Goal: Task Accomplishment & Management: Complete application form

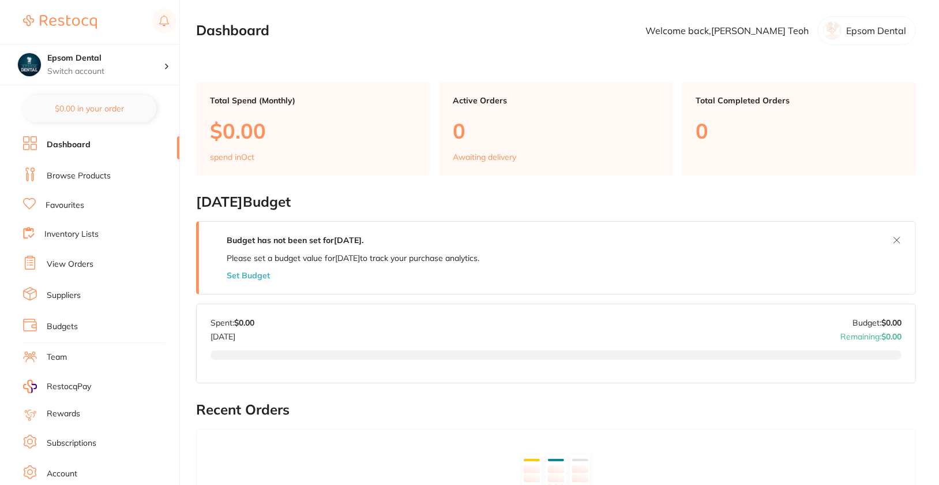
click at [77, 182] on li "Browse Products" at bounding box center [101, 175] width 156 height 17
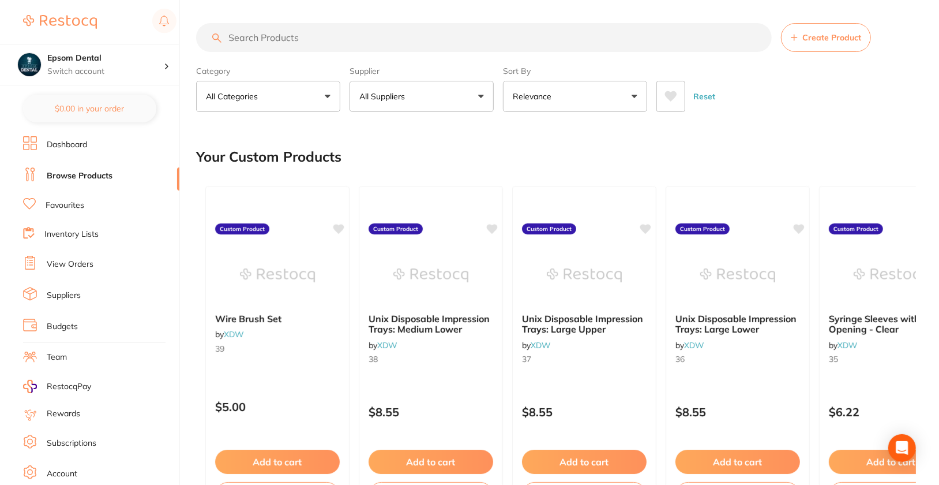
click at [824, 44] on button "Create Product" at bounding box center [826, 37] width 90 height 29
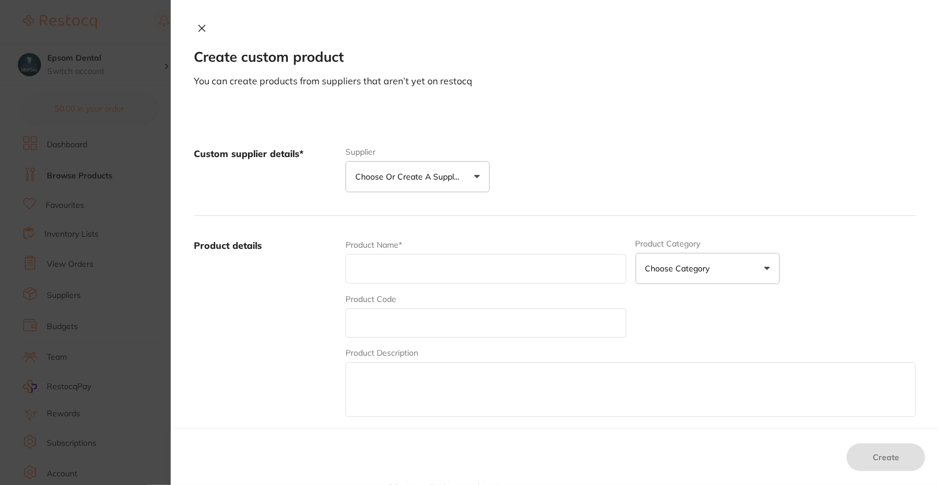
click at [428, 177] on p "Choose or create a supplier" at bounding box center [410, 177] width 110 height 12
click at [419, 211] on button "Create custom supplier" at bounding box center [409, 211] width 108 height 10
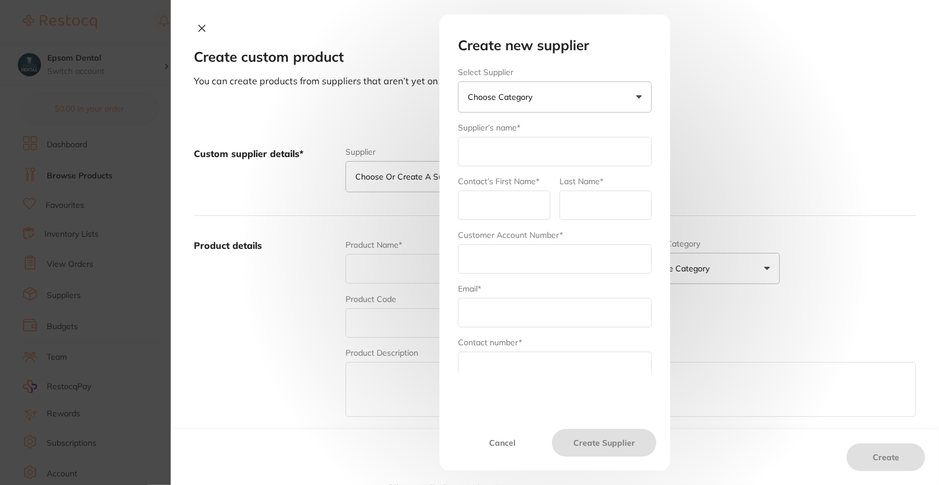
click at [542, 100] on button "Choose Category" at bounding box center [555, 96] width 194 height 31
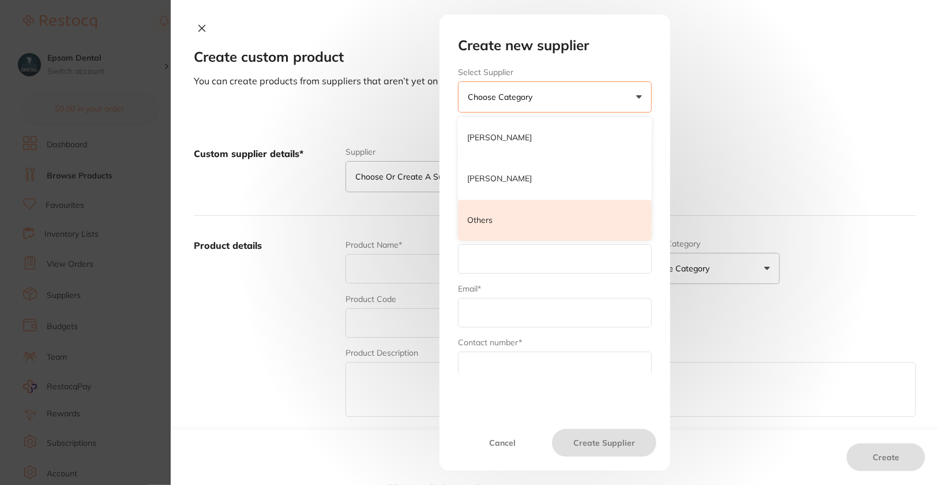
click at [515, 227] on li "Others" at bounding box center [555, 221] width 194 height 42
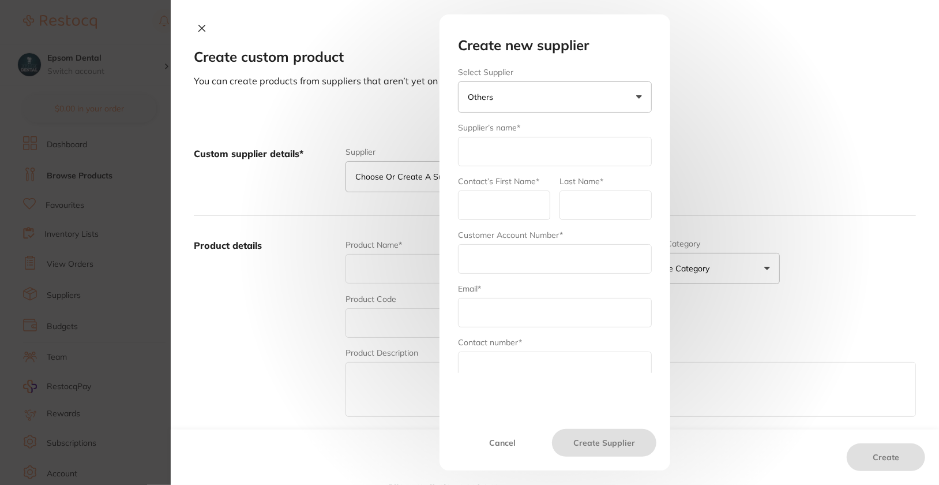
click at [515, 164] on input "text" at bounding box center [555, 151] width 194 height 29
type input "Dentavision"
click at [474, 214] on input "text" at bounding box center [504, 204] width 92 height 29
type input "admin"
type input "RQ"
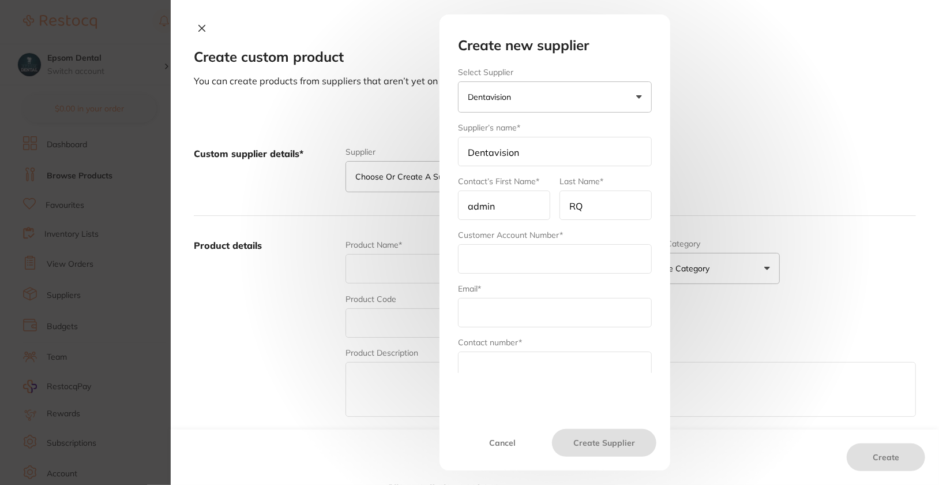
click at [546, 256] on input "text" at bounding box center [555, 258] width 194 height 29
click at [509, 255] on input "text" at bounding box center [555, 258] width 194 height 29
paste input "11843"
type input "11843"
click at [509, 312] on input "text" at bounding box center [555, 312] width 194 height 29
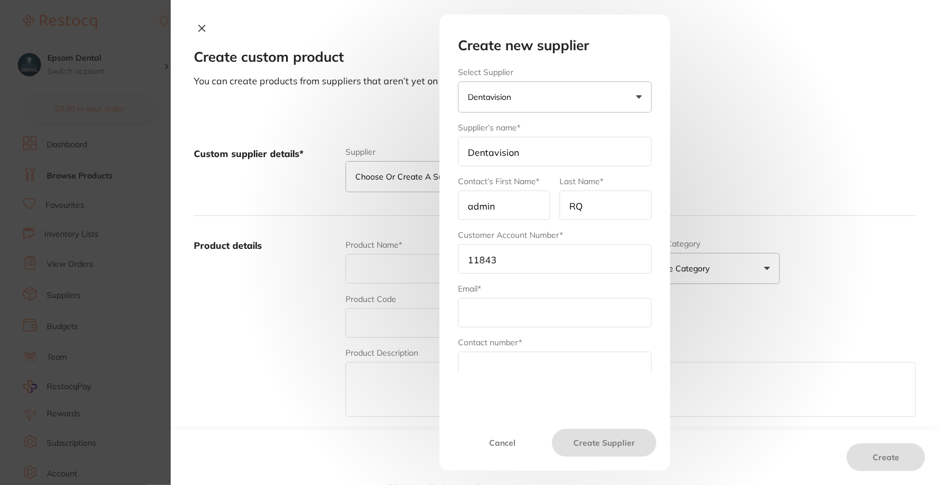
click at [474, 356] on input "text" at bounding box center [555, 365] width 194 height 29
paste input "61 2 9054 8985"
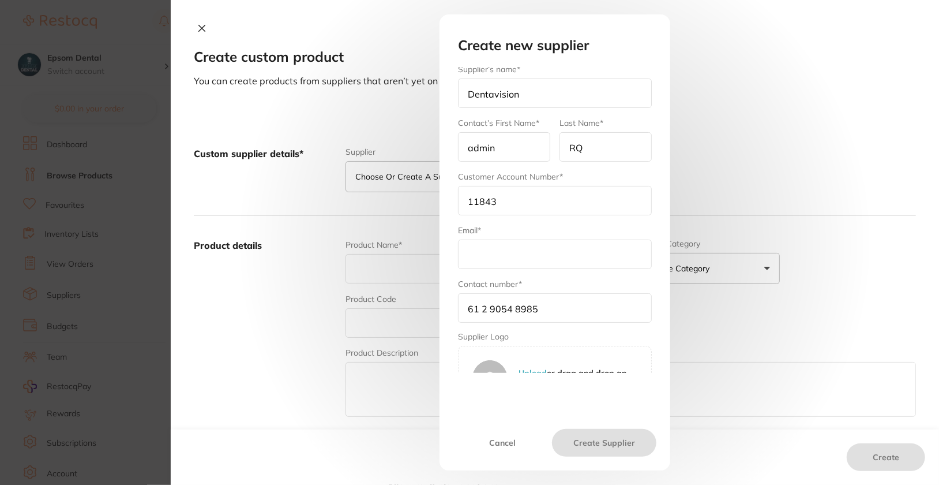
scroll to position [93, 0]
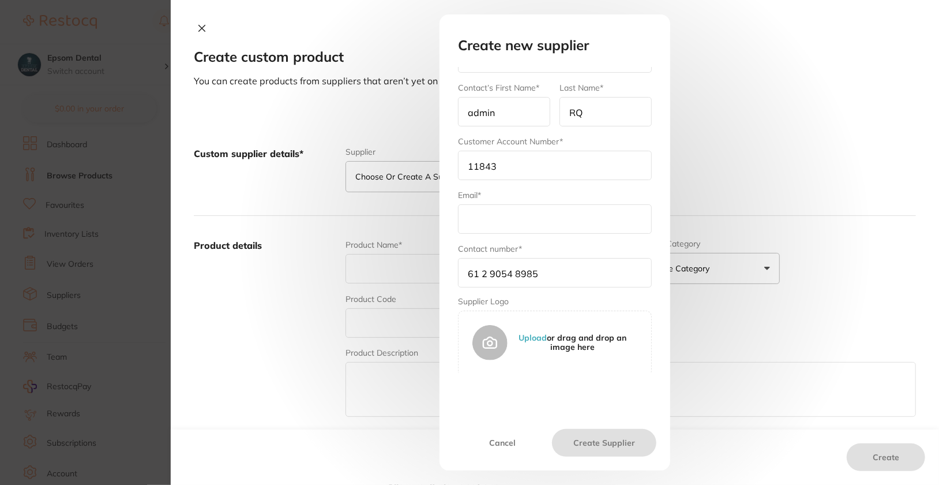
type input "61 2 9054 8985"
click at [525, 205] on input "text" at bounding box center [555, 218] width 194 height 29
click at [479, 210] on input "text" at bounding box center [555, 218] width 194 height 29
paste input "[PERSON_NAME][EMAIL_ADDRESS][DOMAIN_NAME]"
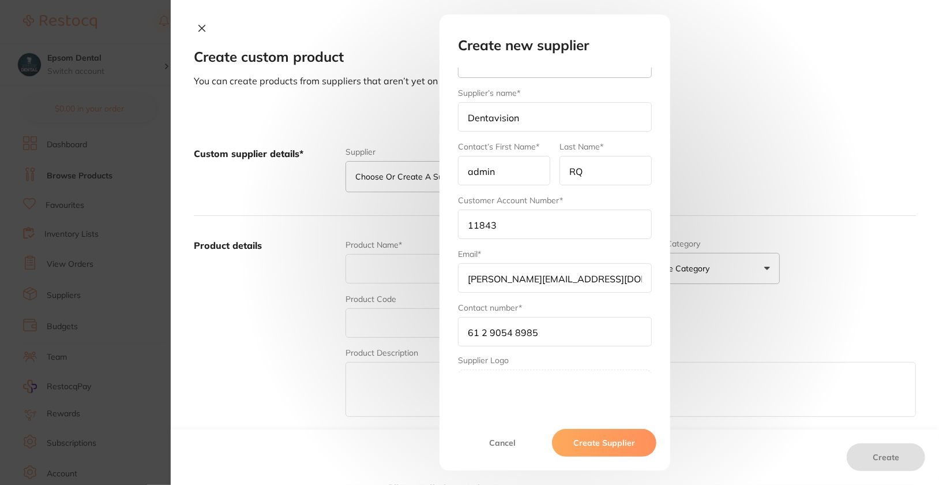
scroll to position [0, 0]
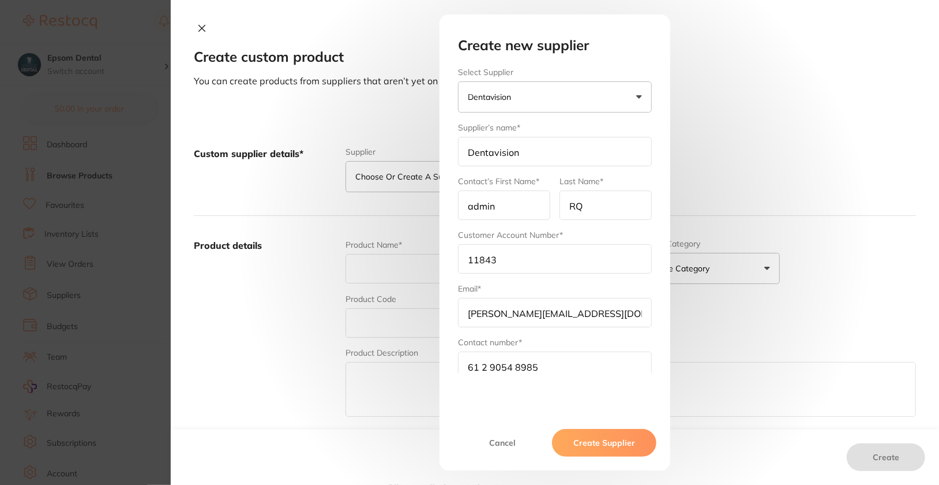
type input "[PERSON_NAME][EMAIL_ADDRESS][DOMAIN_NAME]"
click at [603, 445] on button "Create Supplier" at bounding box center [604, 443] width 104 height 28
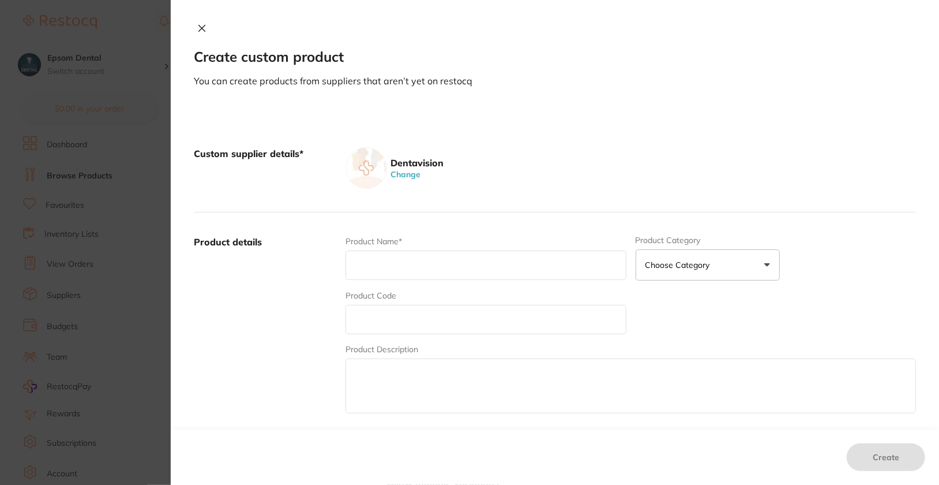
click at [676, 63] on h2 "Create custom product" at bounding box center [555, 57] width 722 height 16
click at [637, 197] on div "Custom supplier details* Dentavision Change" at bounding box center [555, 168] width 722 height 88
click at [201, 28] on icon at bounding box center [201, 28] width 9 height 9
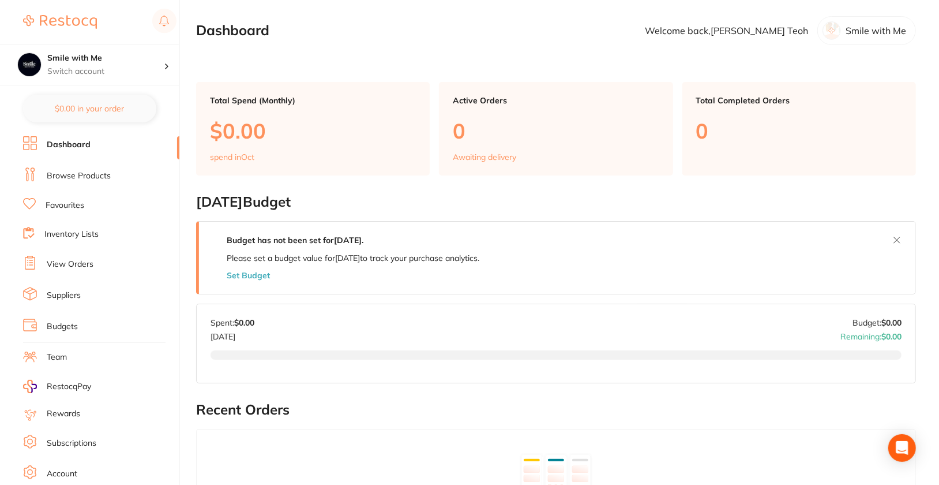
click at [69, 176] on link "Browse Products" at bounding box center [79, 176] width 64 height 12
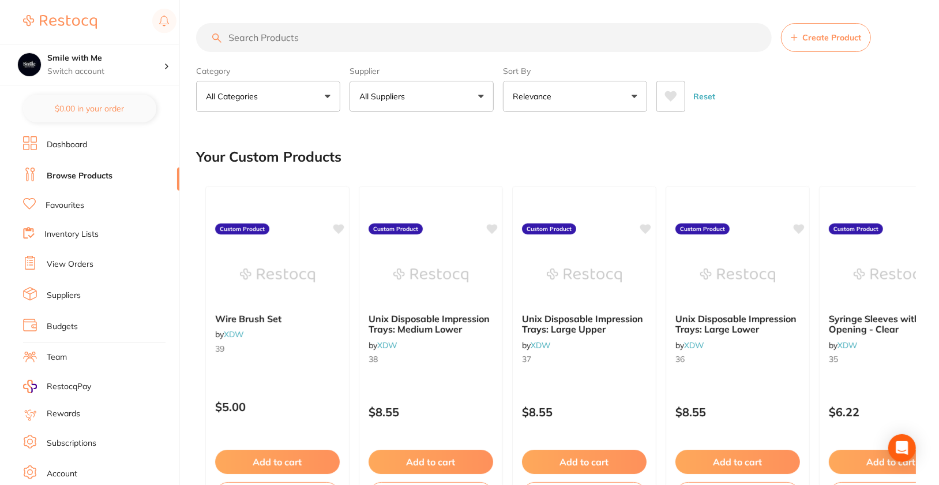
click at [823, 40] on span "Create Product" at bounding box center [831, 37] width 59 height 9
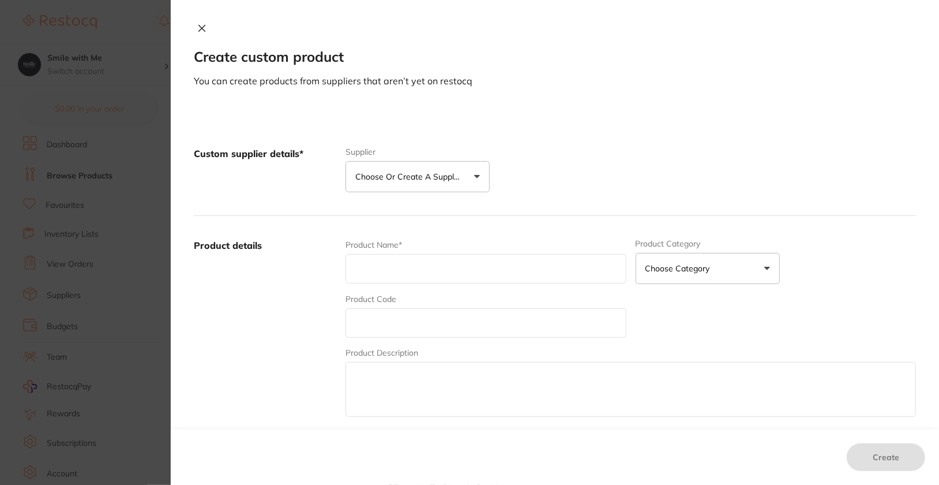
click at [426, 177] on p "Choose or create a supplier" at bounding box center [410, 177] width 110 height 12
click at [429, 217] on li "Create custom supplier" at bounding box center [418, 211] width 144 height 29
click at [434, 207] on button "Create custom supplier" at bounding box center [409, 211] width 108 height 10
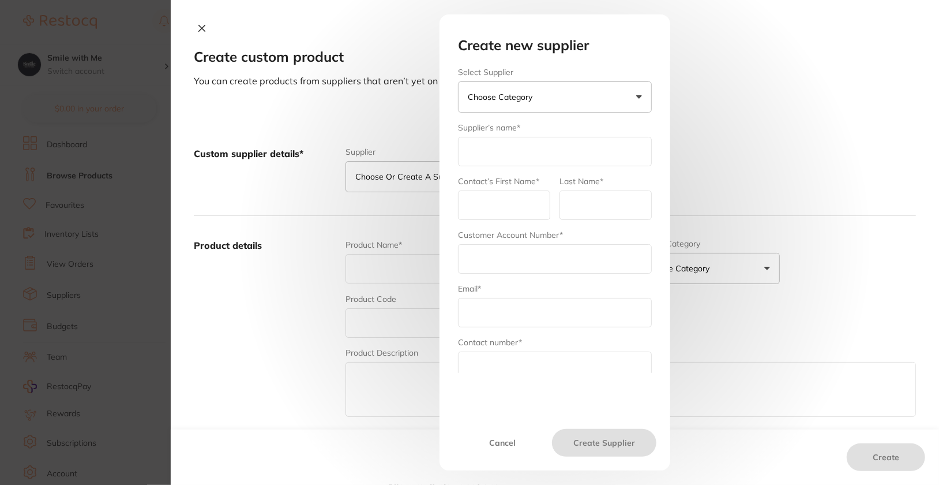
click at [596, 102] on button "Choose Category" at bounding box center [555, 96] width 194 height 31
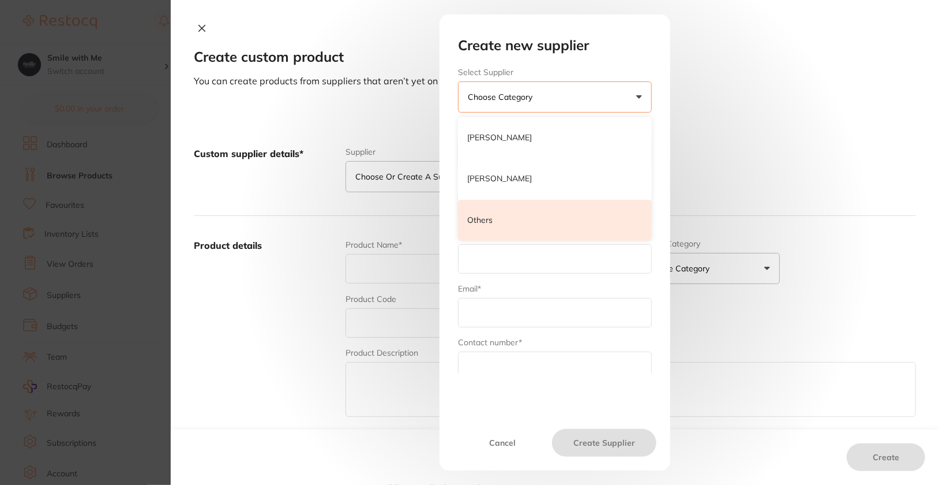
click at [523, 220] on li "Others" at bounding box center [555, 221] width 194 height 42
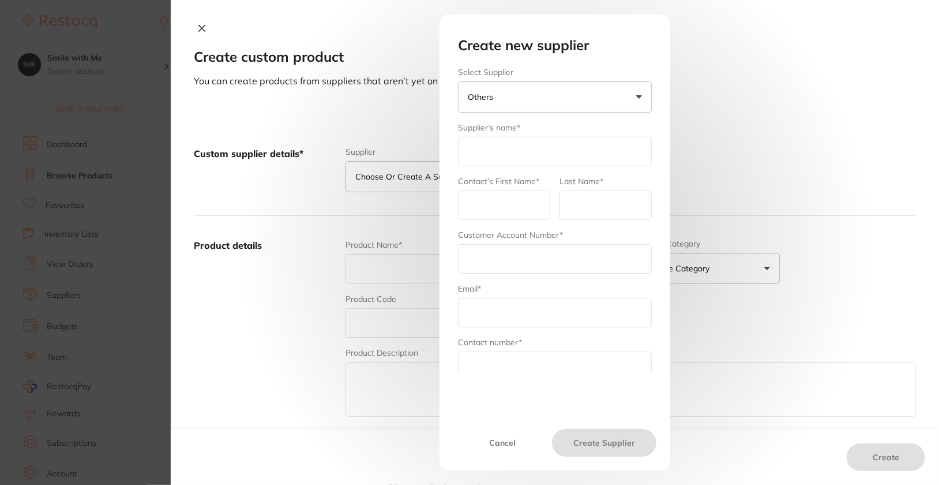
click at [506, 147] on input "text" at bounding box center [555, 151] width 194 height 29
type input "Dentavision"
click at [495, 202] on input "text" at bounding box center [504, 204] width 92 height 29
type input "admin"
click at [611, 206] on input "text" at bounding box center [606, 204] width 92 height 29
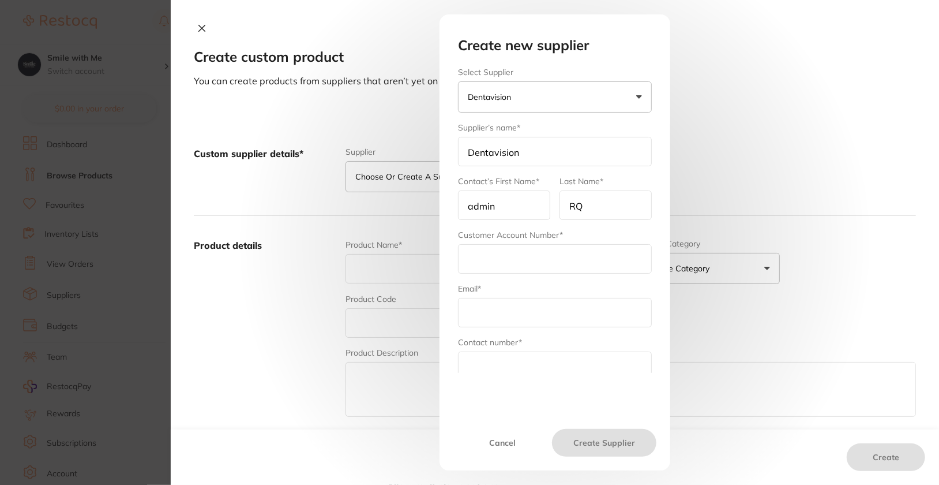
type input "RQ"
click at [632, 182] on div "Last Name* RQ" at bounding box center [606, 197] width 92 height 44
click at [568, 253] on input "text" at bounding box center [555, 258] width 194 height 29
click at [545, 252] on input "text" at bounding box center [555, 258] width 194 height 29
paste input "15274"
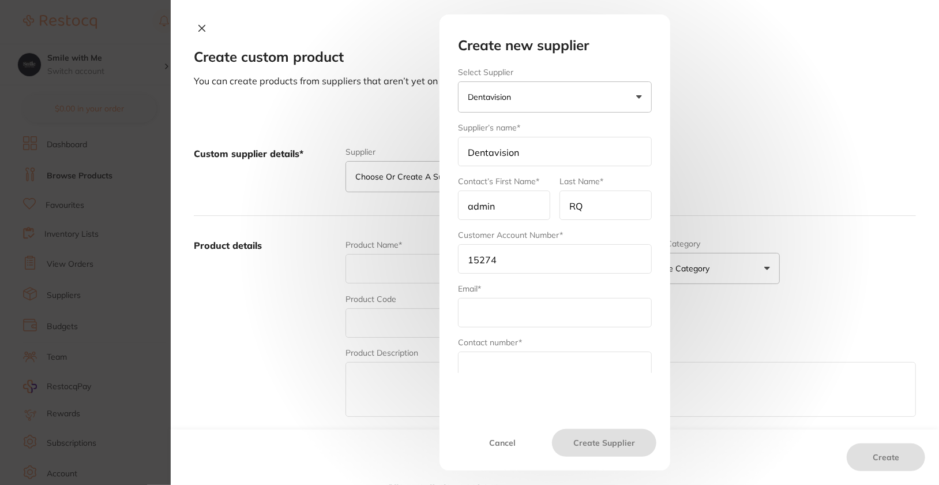
type input "15274"
click at [540, 322] on input "text" at bounding box center [555, 312] width 194 height 29
paste input "[PERSON_NAME][EMAIL_ADDRESS][DOMAIN_NAME]"
type input "[PERSON_NAME][EMAIL_ADDRESS][DOMAIN_NAME]"
click at [565, 363] on input "text" at bounding box center [555, 365] width 194 height 29
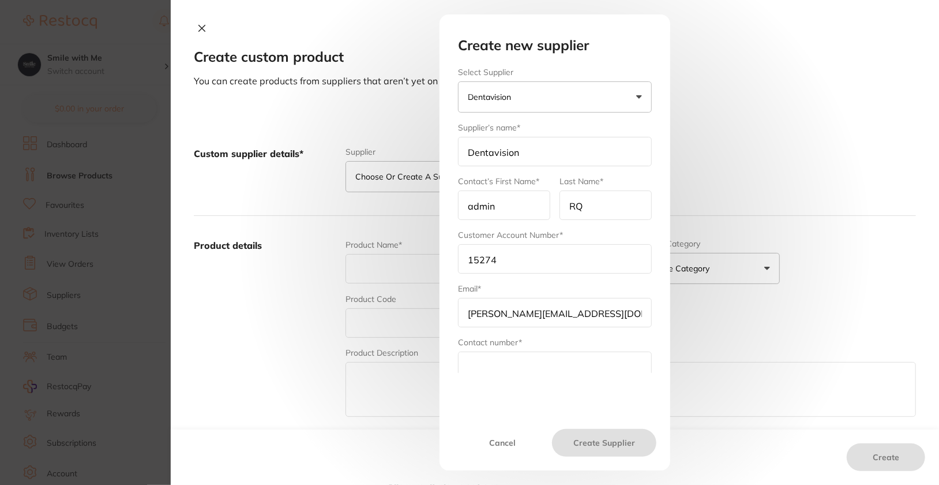
paste input "61 2 9054 8985"
type input "61 2 9054 8985"
click at [606, 441] on button "Create Supplier" at bounding box center [604, 443] width 104 height 28
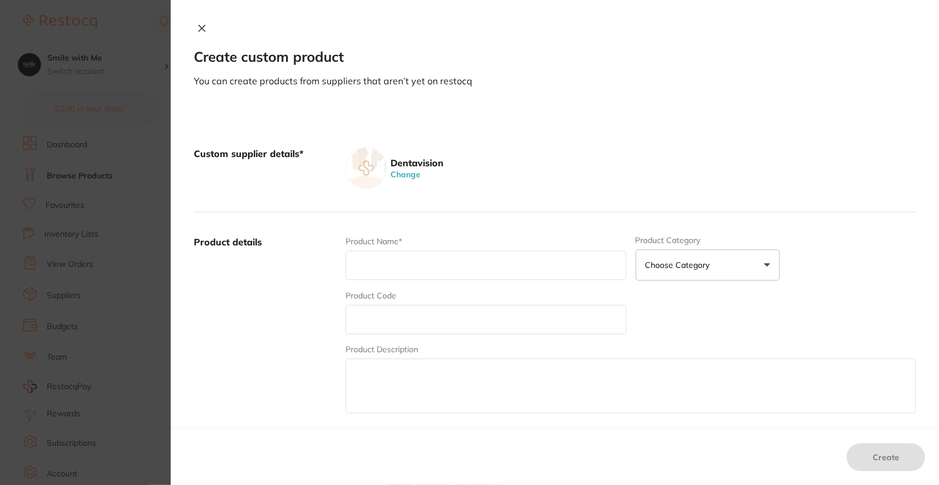
click at [737, 102] on div "Create custom product You can create products from suppliers that aren’t yet on…" at bounding box center [555, 242] width 768 height 485
click at [197, 29] on icon at bounding box center [201, 28] width 9 height 9
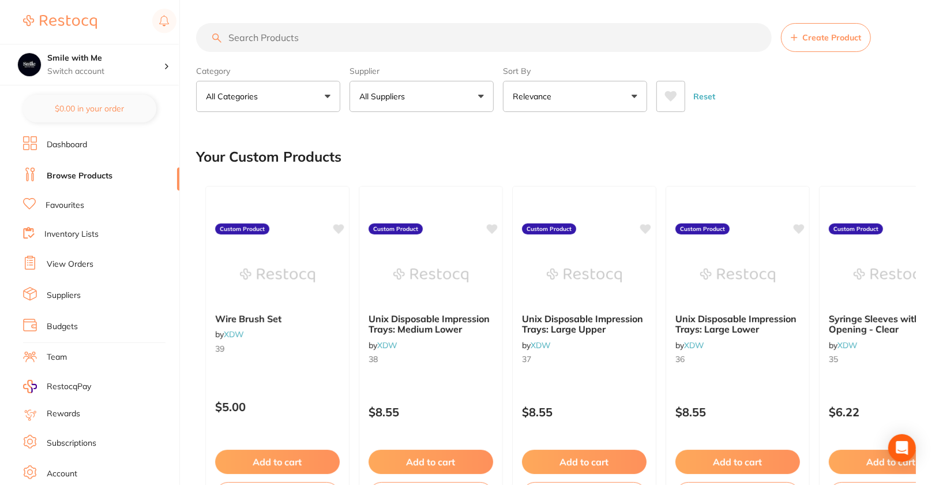
click at [432, 95] on button "All Suppliers" at bounding box center [422, 96] width 144 height 31
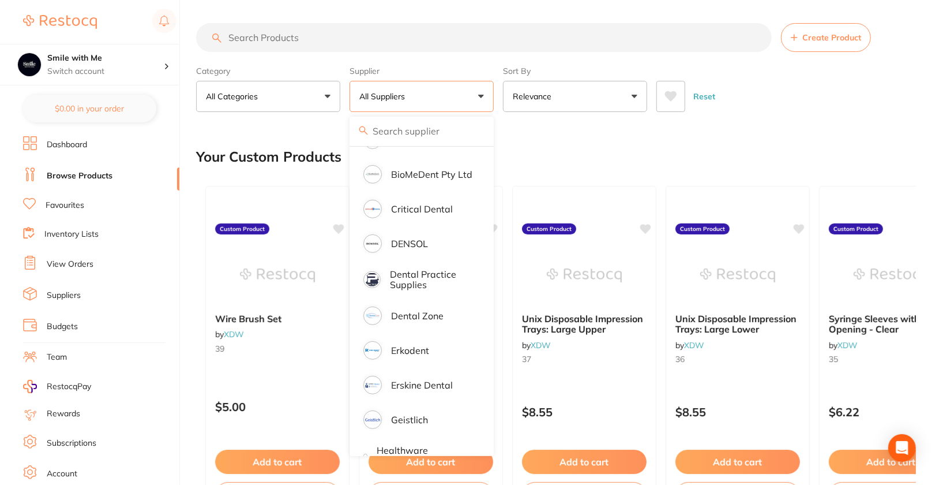
scroll to position [181, 0]
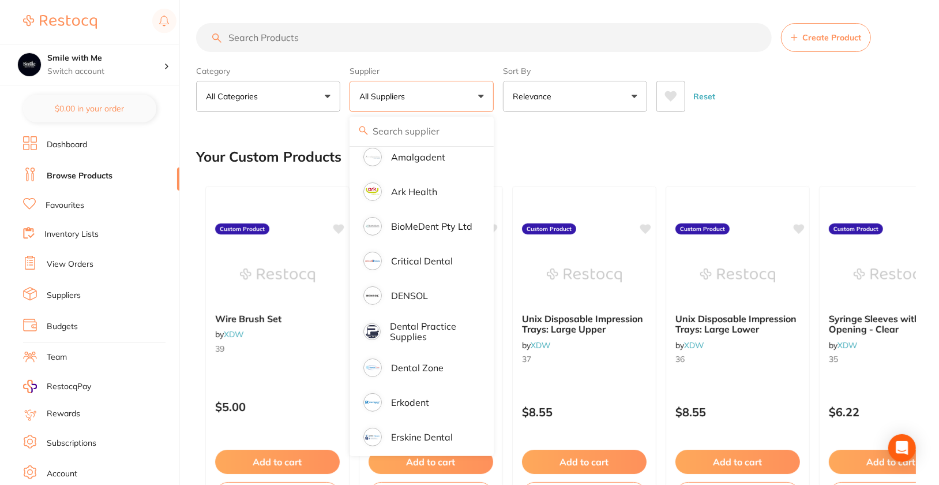
click at [68, 152] on li "Dashboard" at bounding box center [101, 144] width 156 height 17
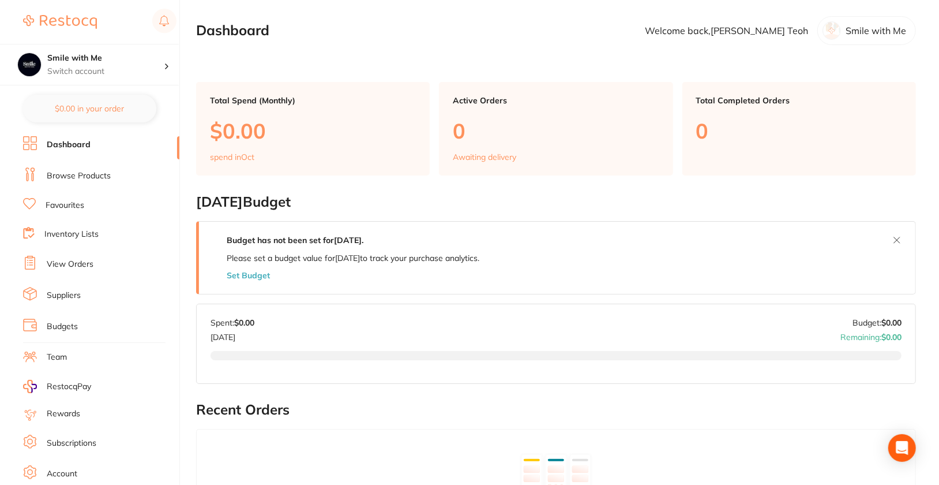
click at [85, 177] on link "Browse Products" at bounding box center [79, 176] width 64 height 12
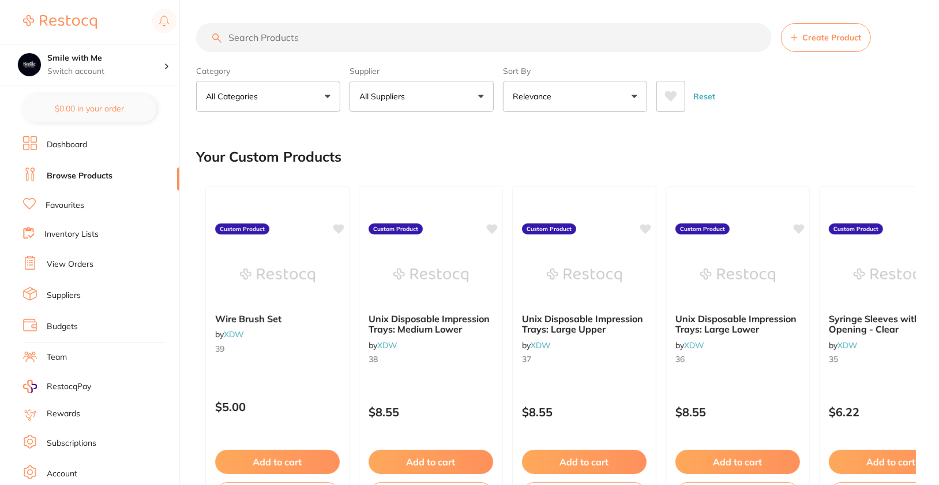
click at [462, 87] on button "All Suppliers" at bounding box center [422, 96] width 144 height 31
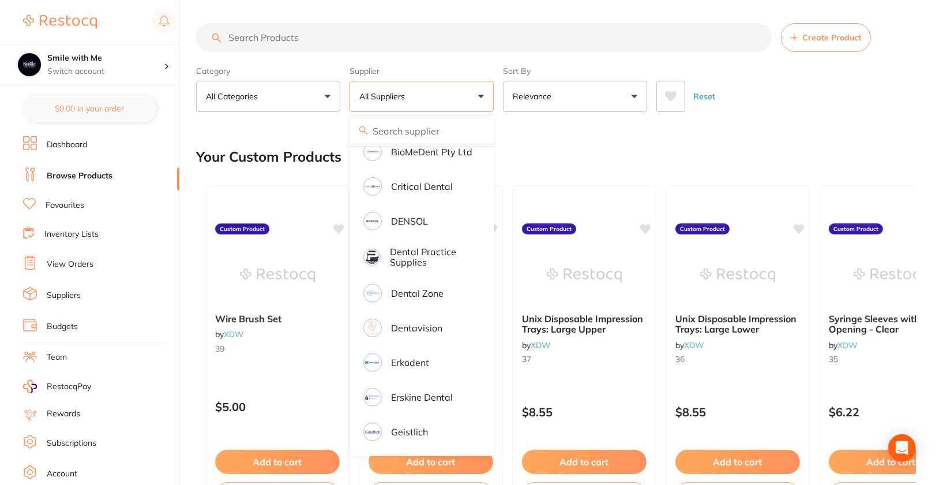
scroll to position [335, 0]
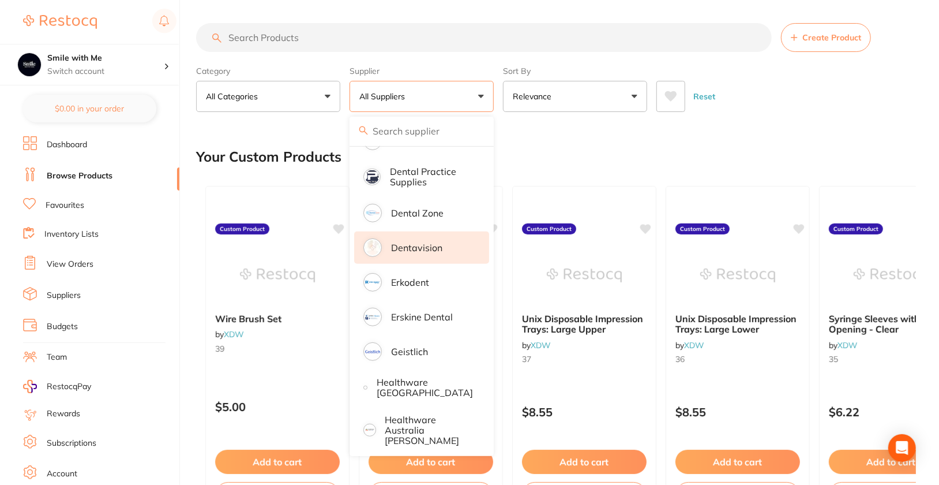
click at [444, 242] on li "Dentavision" at bounding box center [421, 247] width 135 height 32
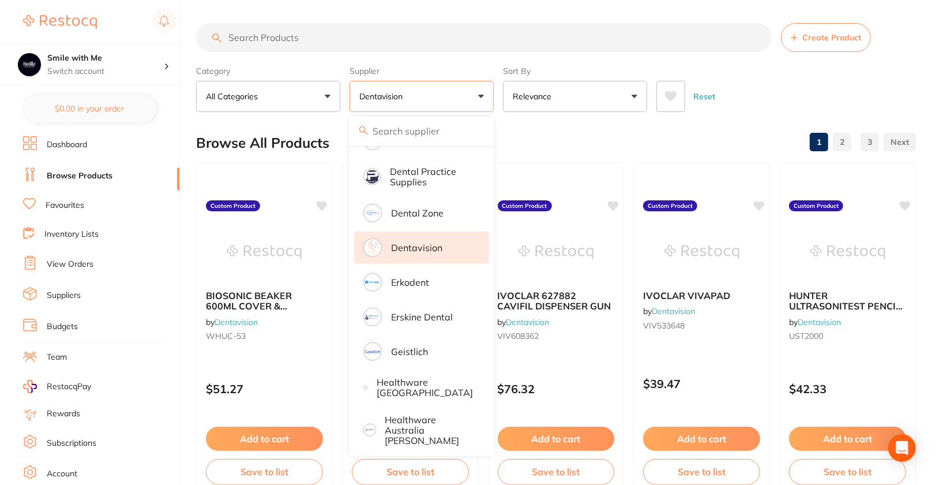
click at [900, 82] on div "Reset" at bounding box center [781, 92] width 250 height 40
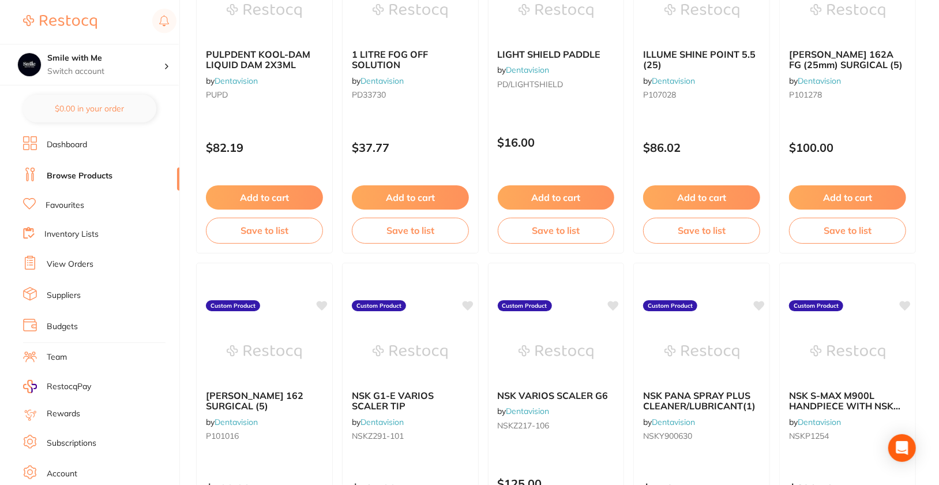
scroll to position [0, 0]
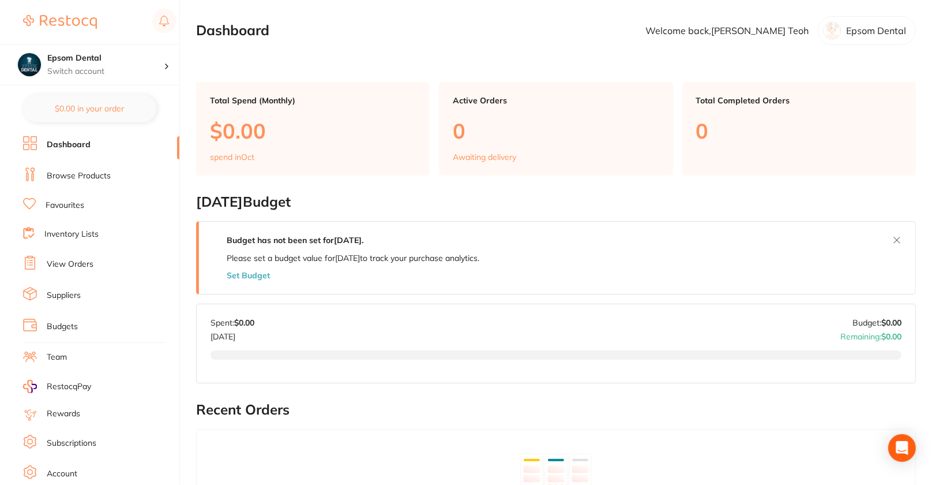
click at [92, 167] on li "Browse Products" at bounding box center [101, 175] width 156 height 17
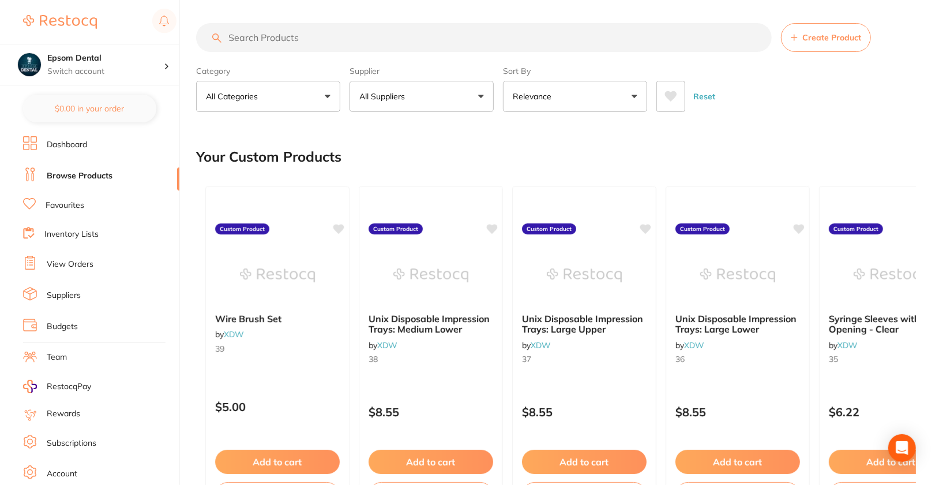
click at [433, 89] on button "All Suppliers" at bounding box center [422, 96] width 144 height 31
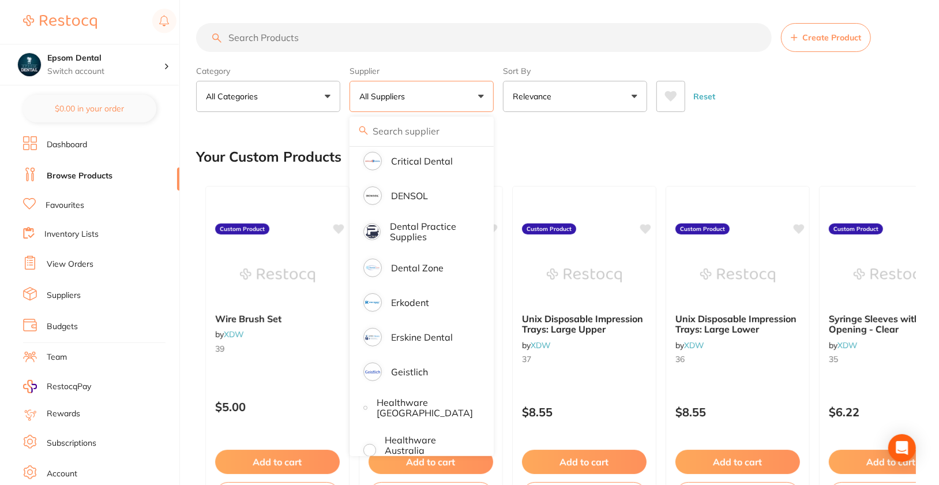
scroll to position [298, 0]
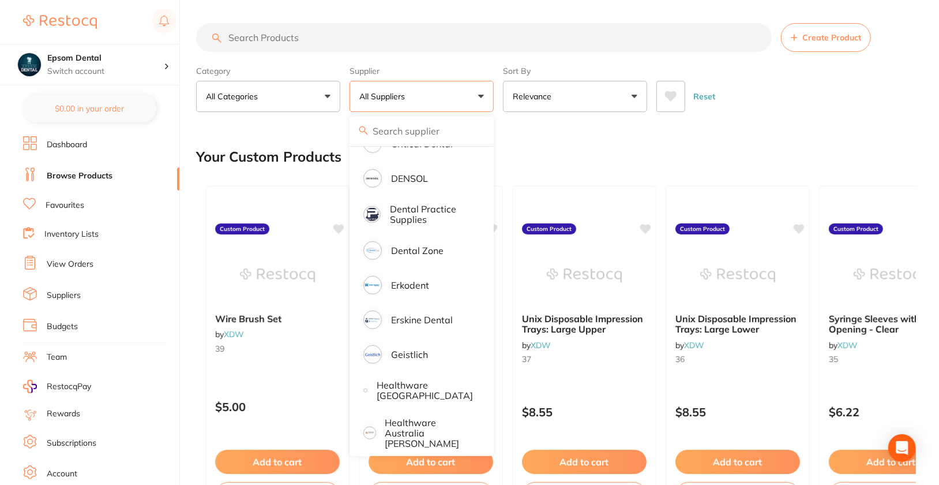
click at [62, 152] on li "Dashboard" at bounding box center [101, 144] width 156 height 17
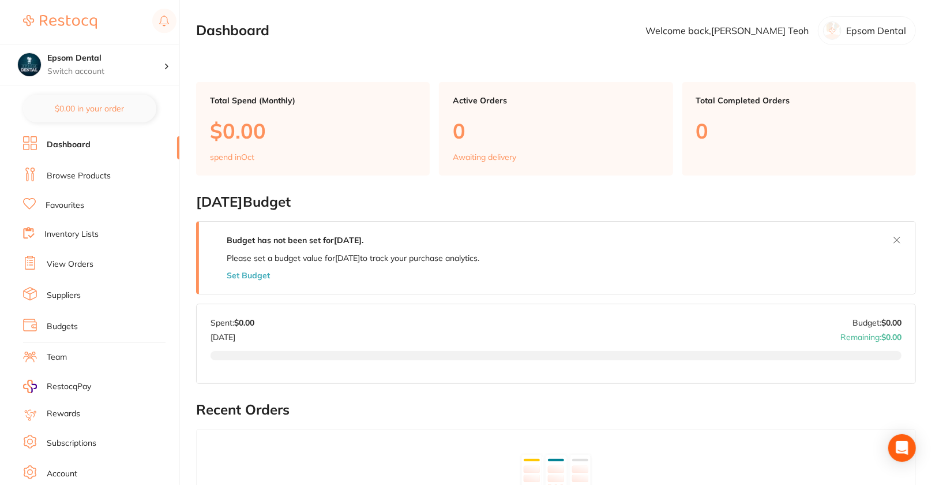
click at [76, 180] on li "Browse Products" at bounding box center [101, 175] width 156 height 17
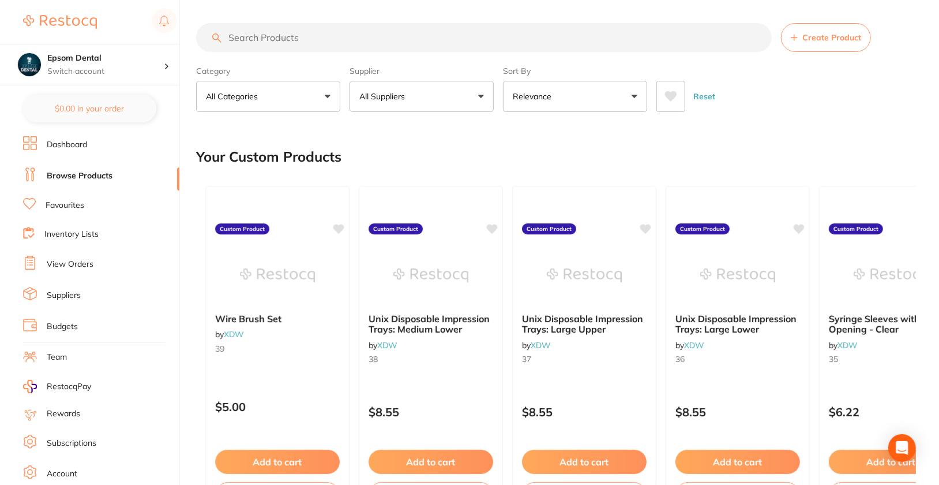
click at [431, 83] on button "All Suppliers" at bounding box center [422, 96] width 144 height 31
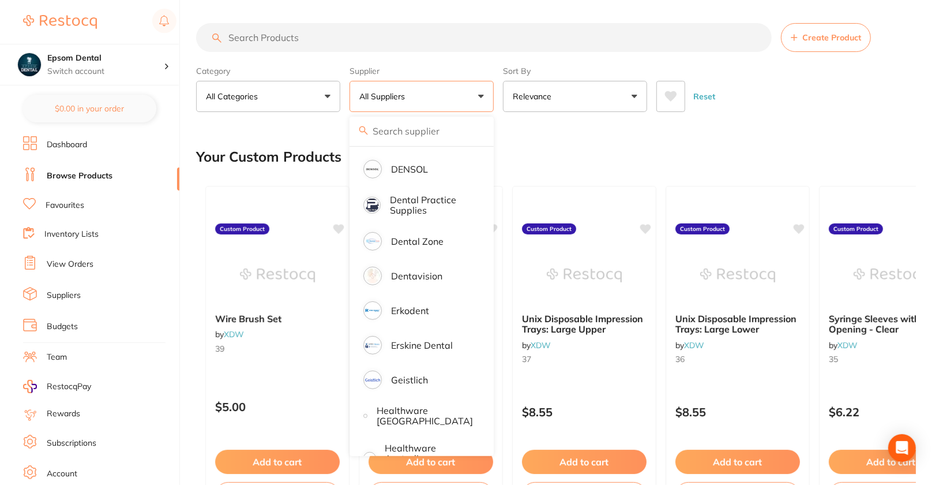
scroll to position [344, 0]
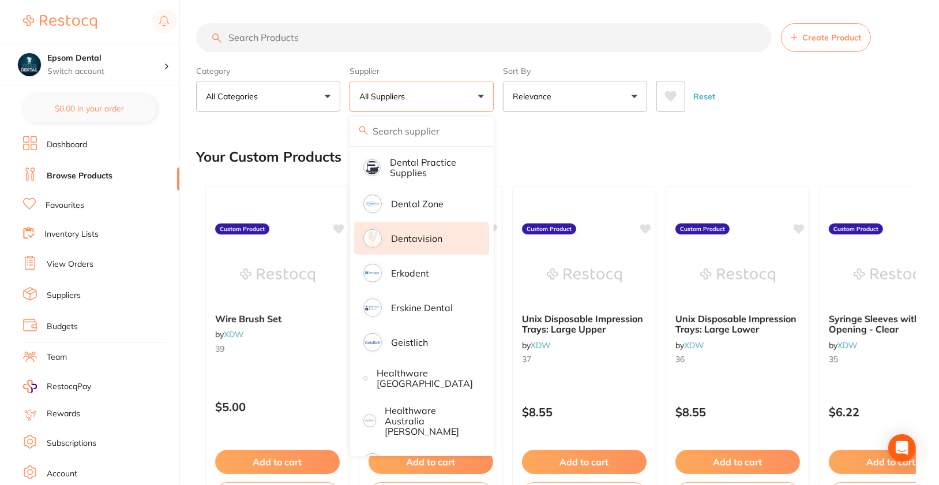
click at [446, 237] on li "Dentavision" at bounding box center [421, 238] width 135 height 32
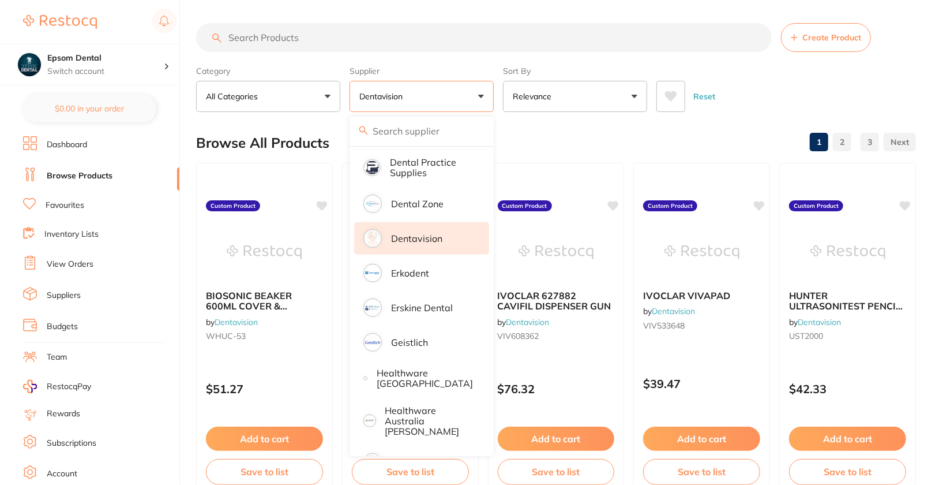
click at [845, 87] on div "Reset" at bounding box center [781, 92] width 250 height 40
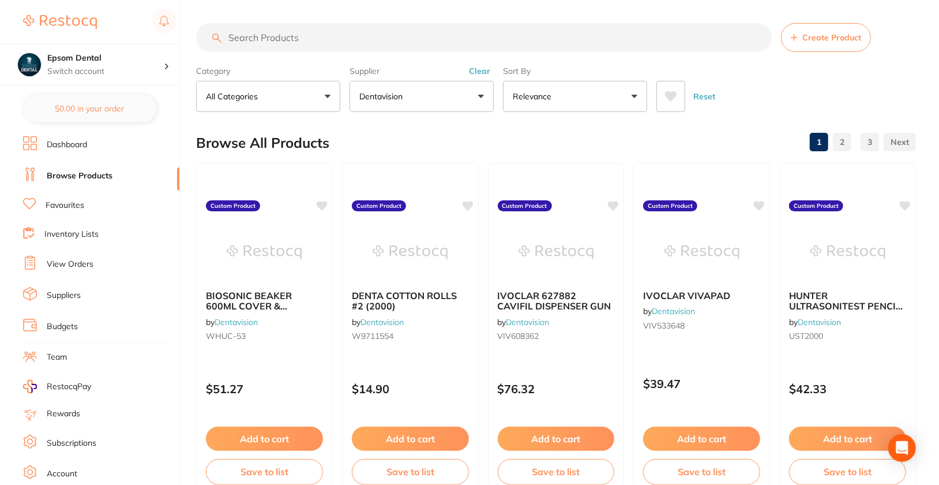
click at [845, 138] on link "3" at bounding box center [870, 141] width 18 height 23
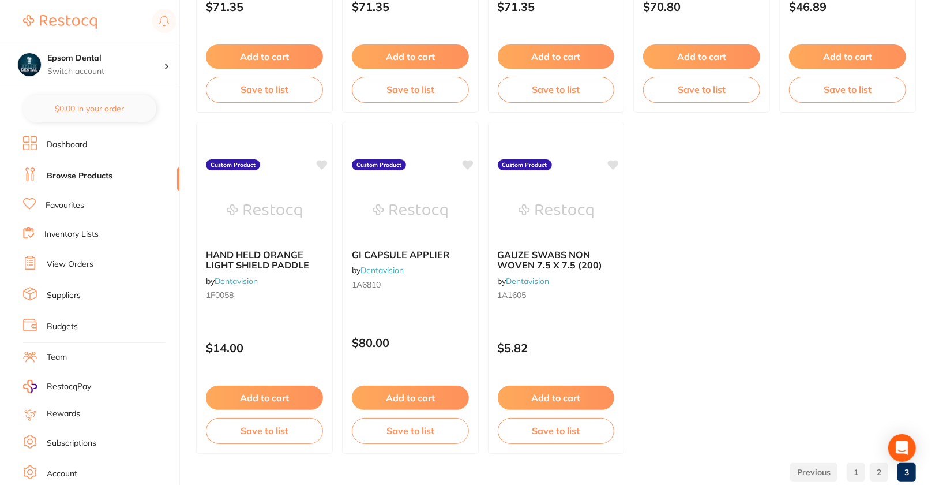
scroll to position [2115, 0]
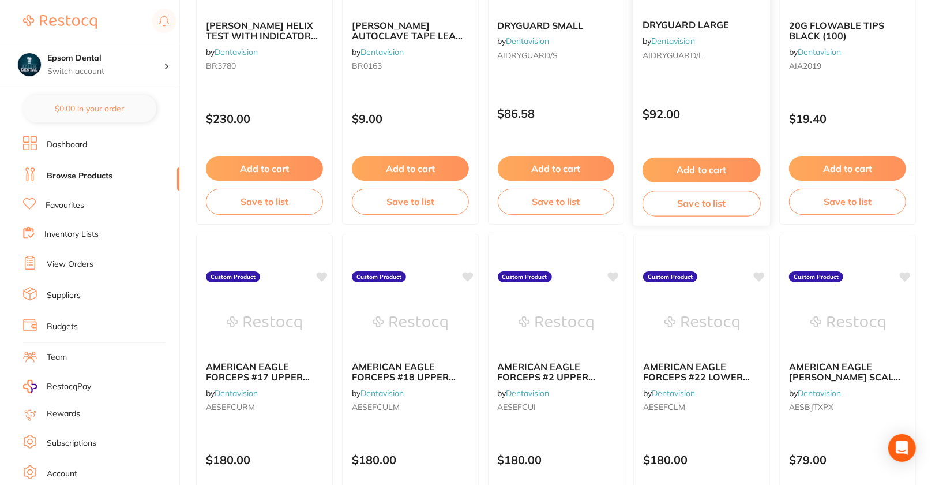
scroll to position [0, 0]
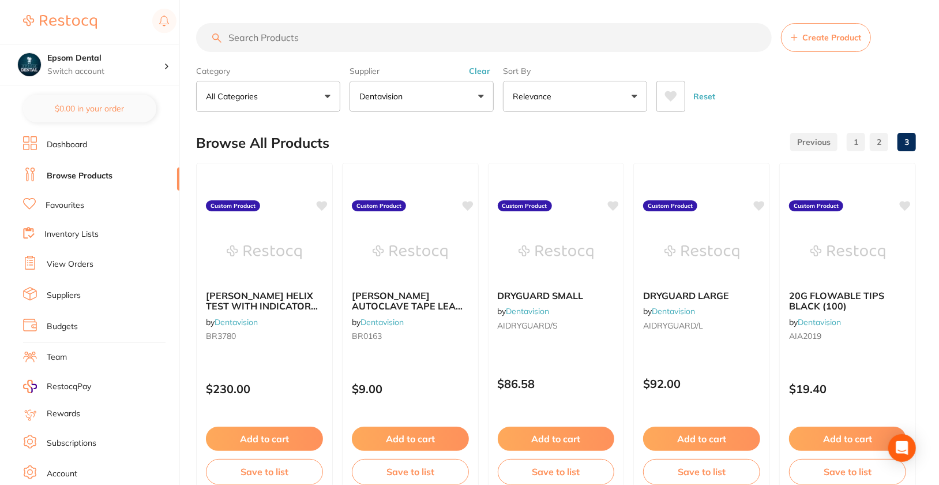
click at [820, 84] on div "Reset" at bounding box center [781, 92] width 250 height 40
click at [484, 75] on button "Clear" at bounding box center [480, 71] width 28 height 10
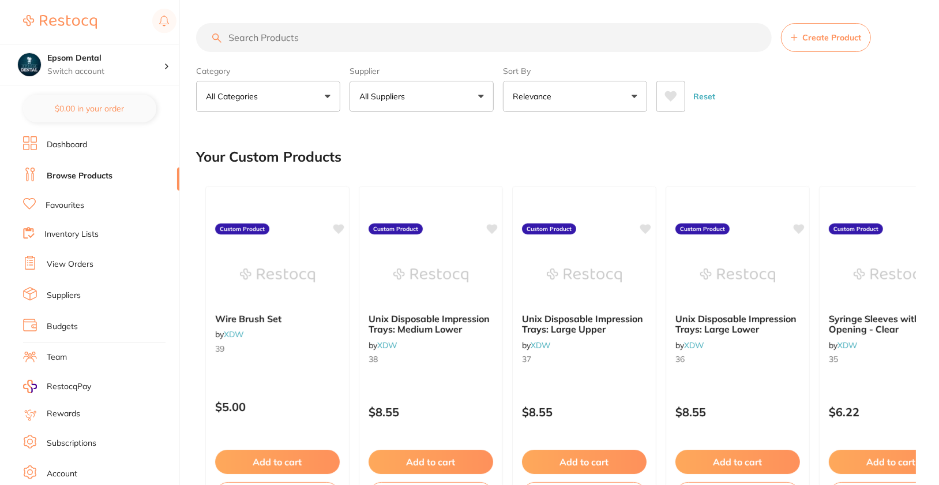
click at [792, 87] on div "Reset" at bounding box center [781, 92] width 250 height 40
click at [80, 147] on link "Dashboard" at bounding box center [67, 145] width 40 height 12
